Goal: Information Seeking & Learning: Learn about a topic

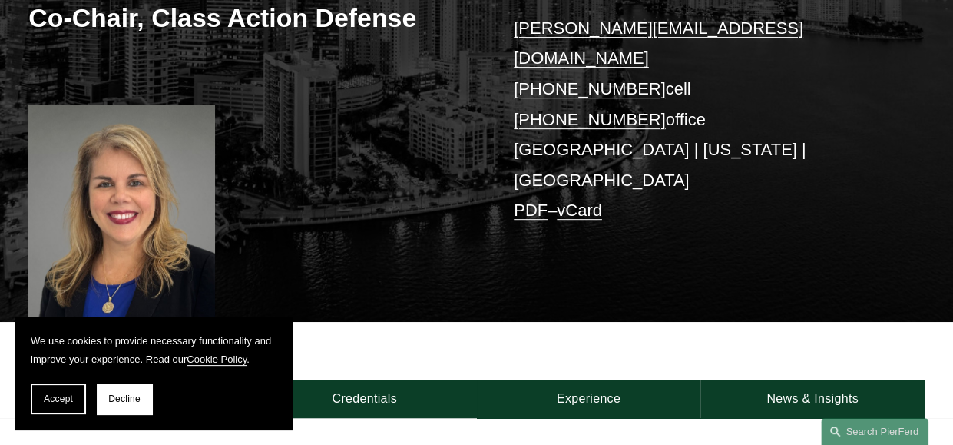
scroll to position [307, 0]
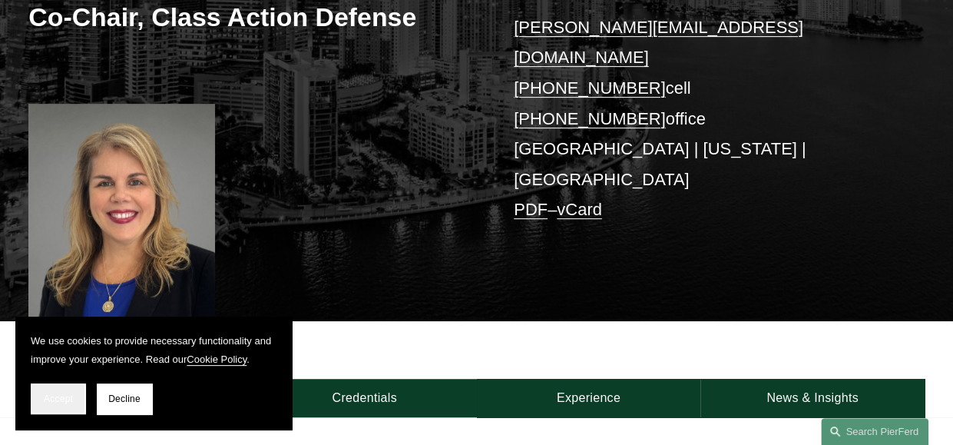
click at [78, 398] on button "Accept" at bounding box center [58, 398] width 55 height 31
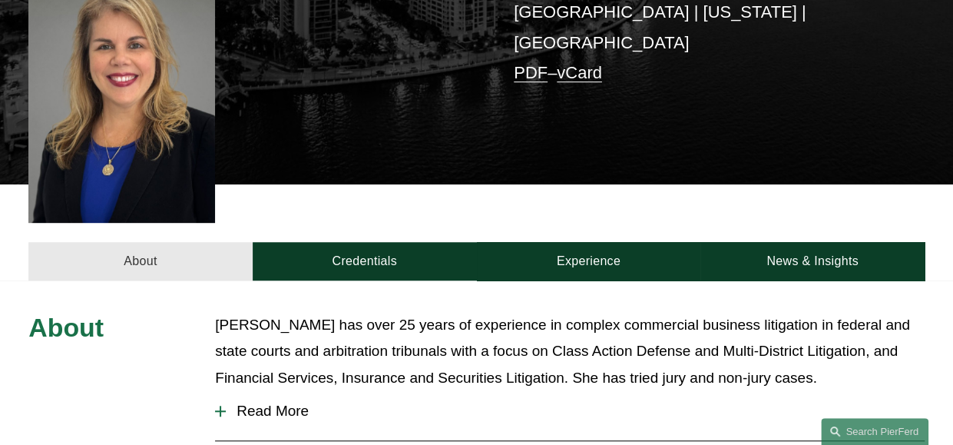
scroll to position [461, 0]
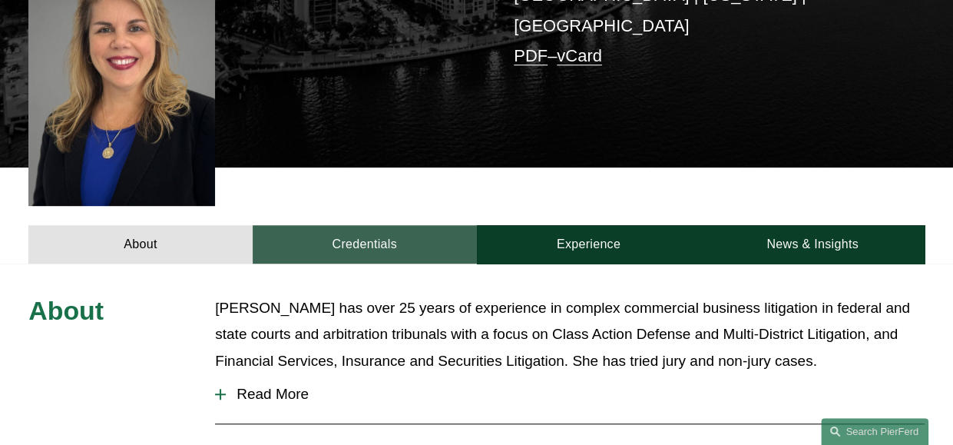
click at [392, 225] on link "Credentials" at bounding box center [365, 244] width 224 height 38
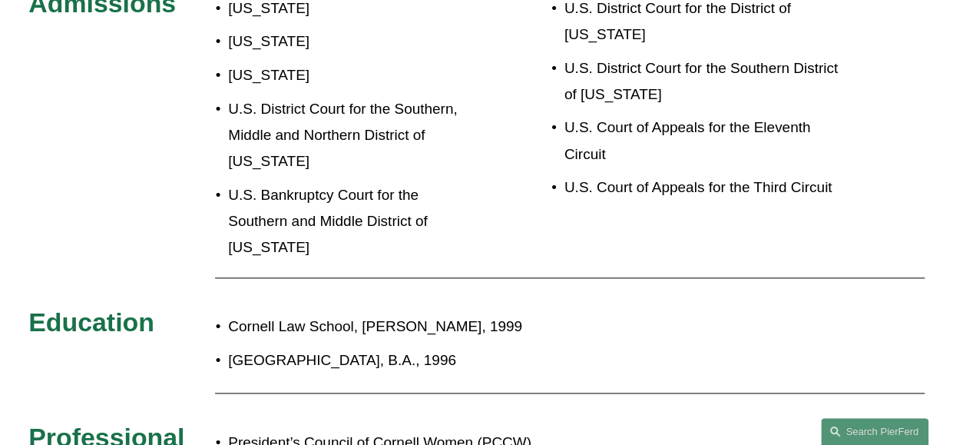
scroll to position [614, 0]
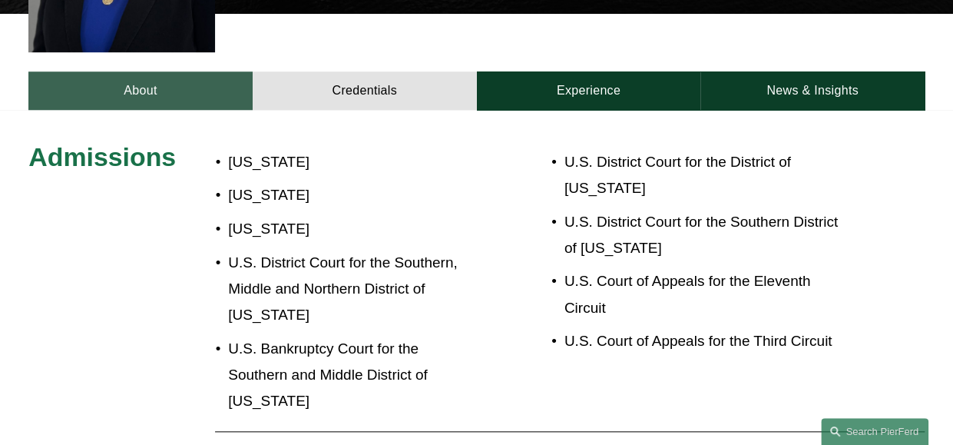
click at [151, 71] on link "About" at bounding box center [140, 90] width 224 height 38
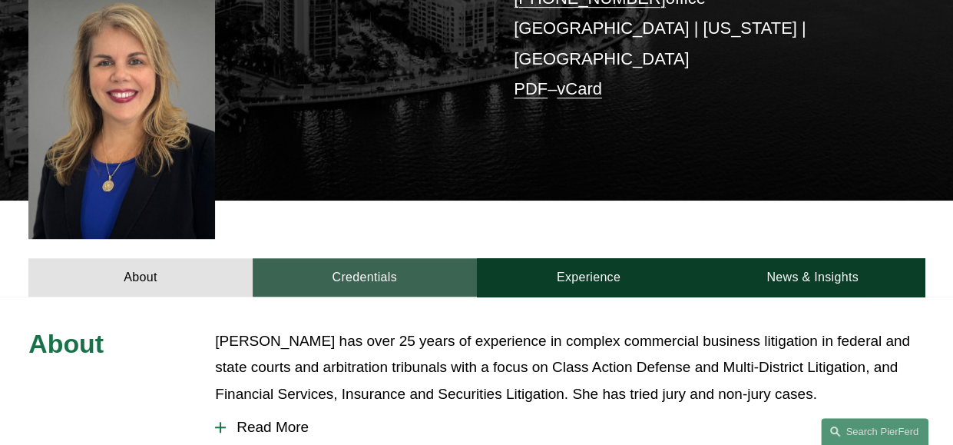
scroll to position [461, 0]
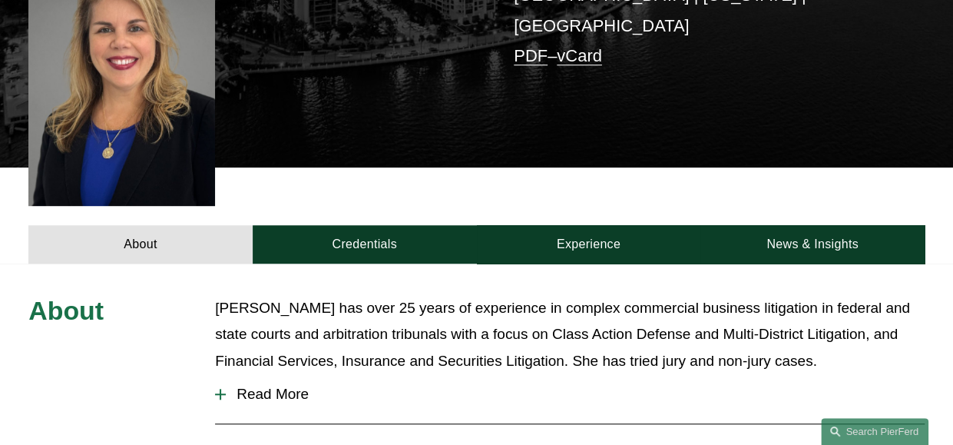
click at [226, 389] on div at bounding box center [220, 394] width 11 height 11
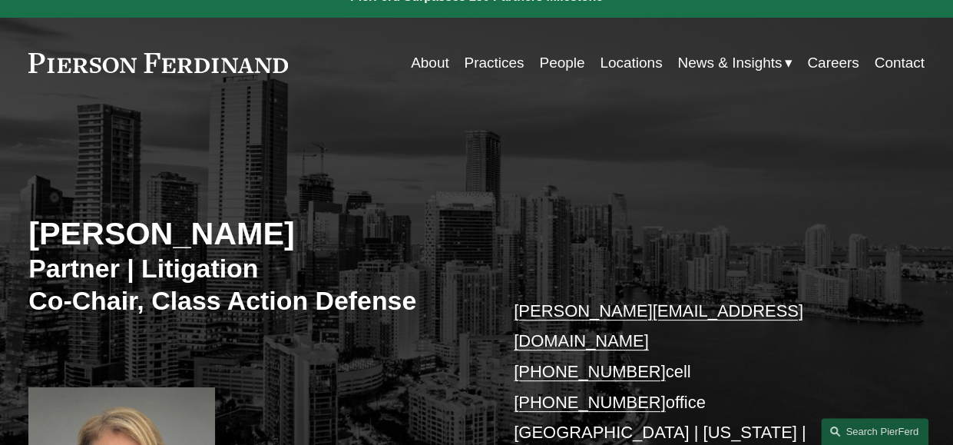
scroll to position [0, 0]
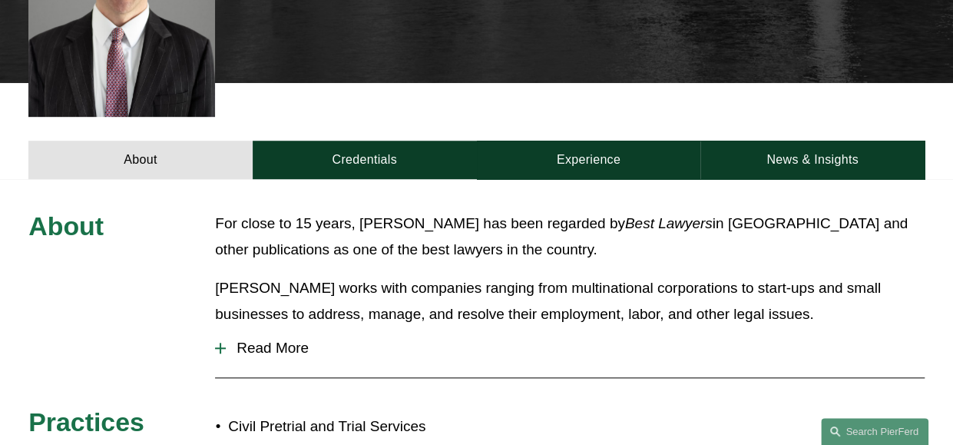
scroll to position [537, 0]
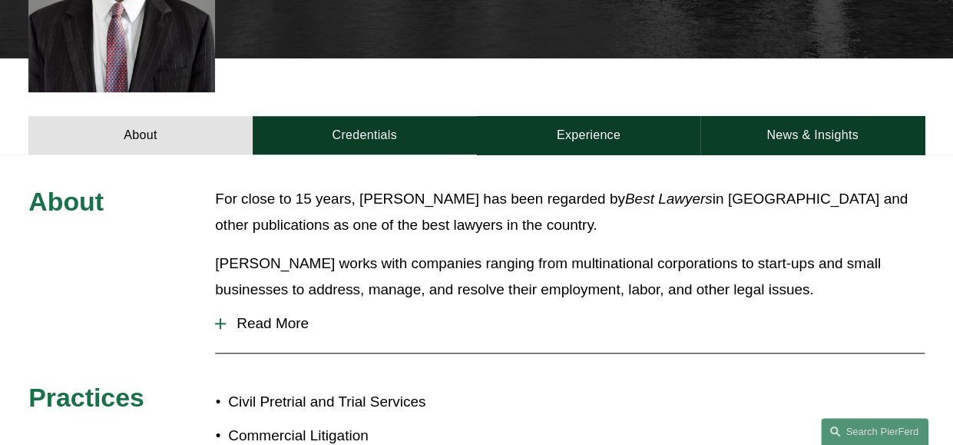
click at [220, 318] on div at bounding box center [221, 323] width 2 height 11
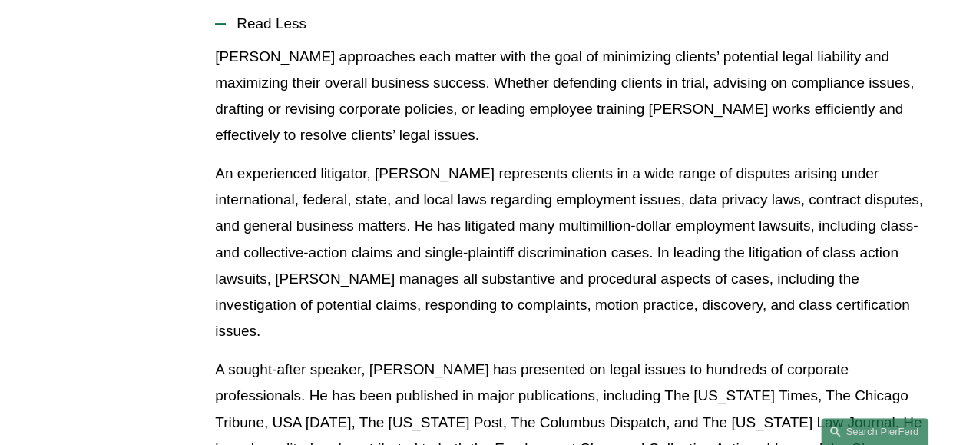
scroll to position [548, 0]
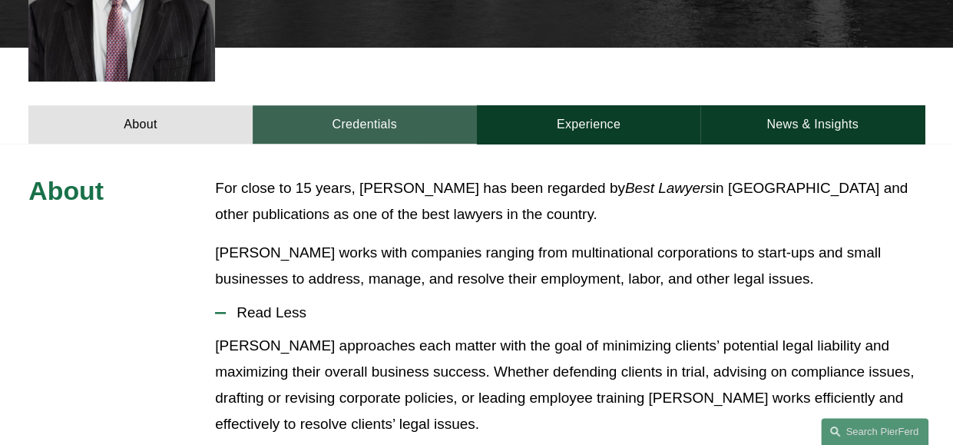
click at [375, 105] on link "Credentials" at bounding box center [365, 124] width 224 height 38
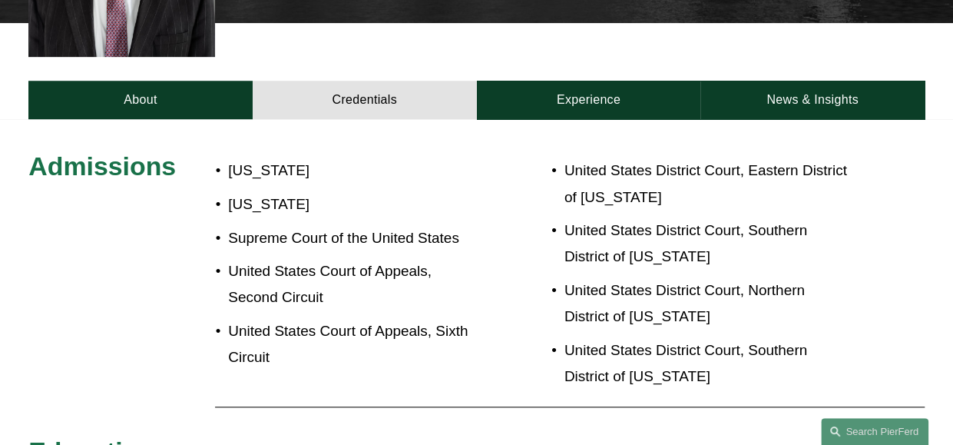
scroll to position [395, 0]
